Goal: Information Seeking & Learning: Learn about a topic

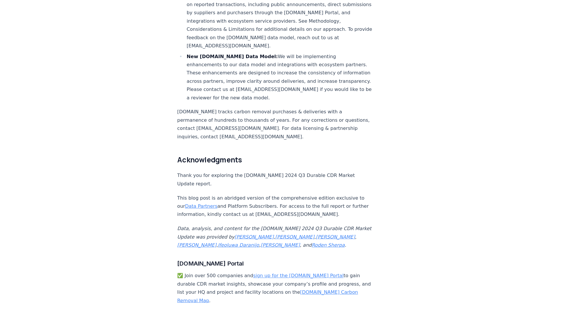
scroll to position [2136, 0]
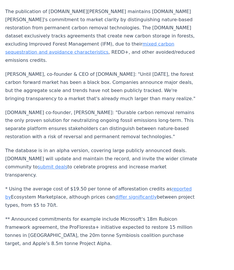
scroll to position [525, 0]
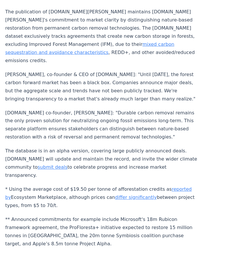
click at [107, 186] on p "* Using the average cost of $19.50 per tonne of afforestation credits as report…" at bounding box center [101, 198] width 192 height 24
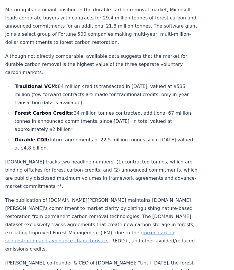
scroll to position [333, 0]
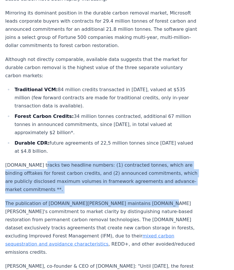
drag, startPoint x: 34, startPoint y: 140, endPoint x: 144, endPoint y: 170, distance: 114.0
click at [144, 170] on div "A common request that we receive at CDR.fyi is to bring the same level of trans…" at bounding box center [101, 90] width 192 height 700
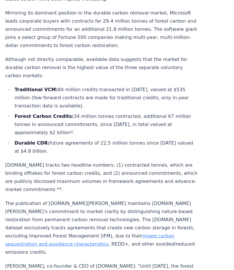
click at [151, 200] on p "The publication of nbs.cdr.fyi maintains CDR.fyi's commitment to market clarity…" at bounding box center [101, 228] width 192 height 57
click at [209, 67] on article "June 03, 2025 New Feature: Tracking Forward Forest Carbon Agreements A common r…" at bounding box center [116, 64] width 223 height 752
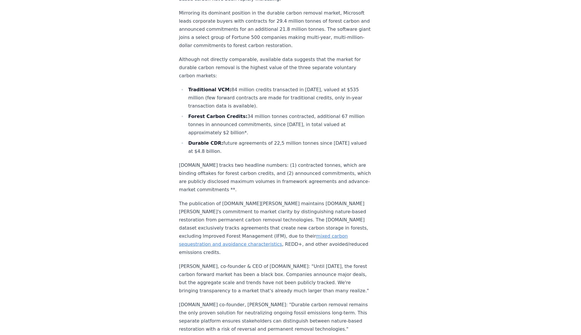
click at [233, 113] on article "June 03, 2025 New Feature: Tracking Forward Forest Carbon Agreements A common r…" at bounding box center [290, 64] width 223 height 752
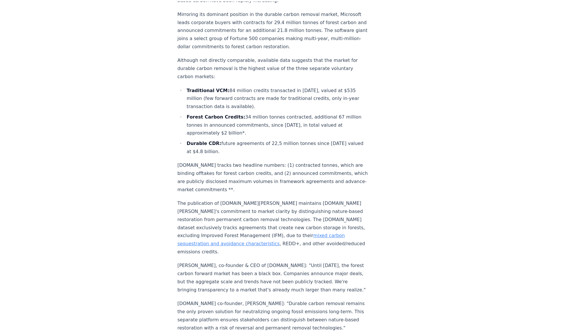
scroll to position [519, 0]
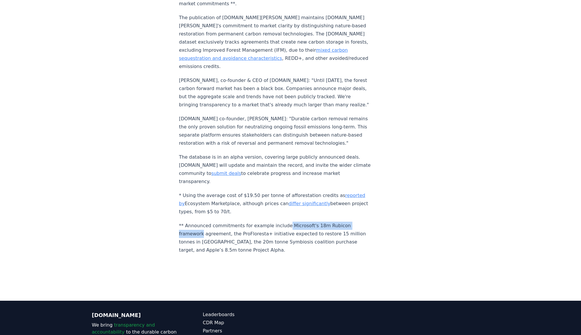
drag, startPoint x: 281, startPoint y: 175, endPoint x: 369, endPoint y: 178, distance: 87.8
click at [233, 222] on p "** Announced commitments for example include Microsoft's 18m Rubicon framework …" at bounding box center [275, 238] width 192 height 33
drag, startPoint x: 358, startPoint y: 176, endPoint x: 265, endPoint y: 174, distance: 93.3
click at [233, 222] on p "** Announced commitments for example include Microsoft's 18m Rubicon framework …" at bounding box center [275, 238] width 192 height 33
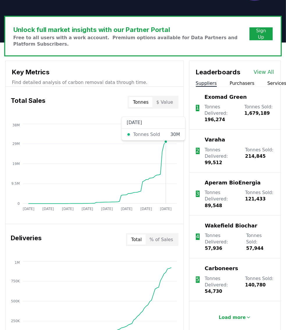
scroll to position [194, 0]
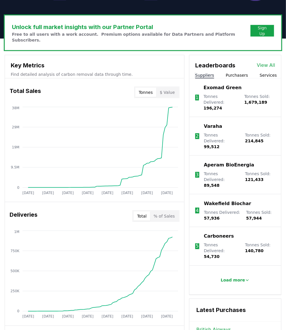
click at [233, 72] on button "Purchasers" at bounding box center [237, 75] width 22 height 6
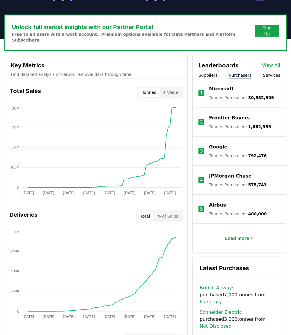
click at [219, 144] on p "Google" at bounding box center [218, 147] width 18 height 7
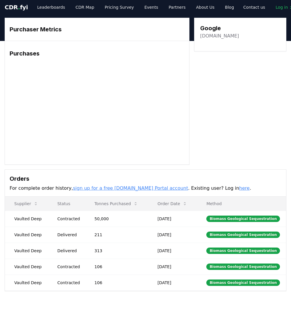
scroll to position [4, 0]
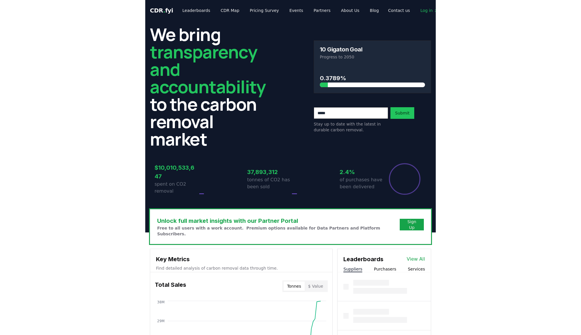
scroll to position [194, 0]
